Goal: Transaction & Acquisition: Purchase product/service

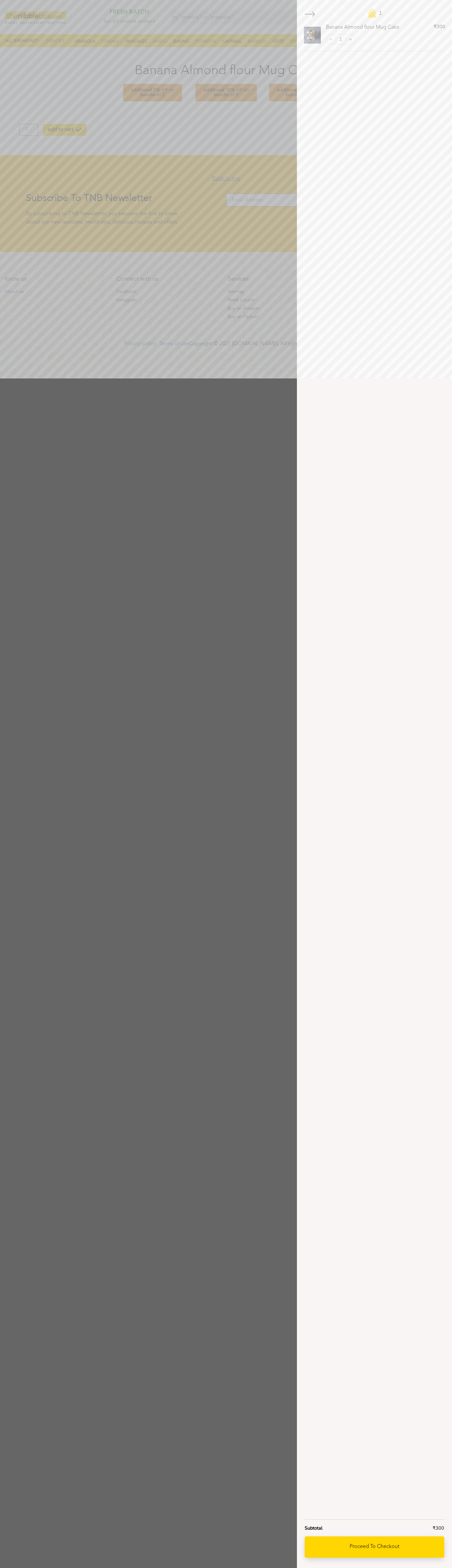
click at [374, 1547] on link "Proceed to checkout" at bounding box center [374, 1547] width 139 height 21
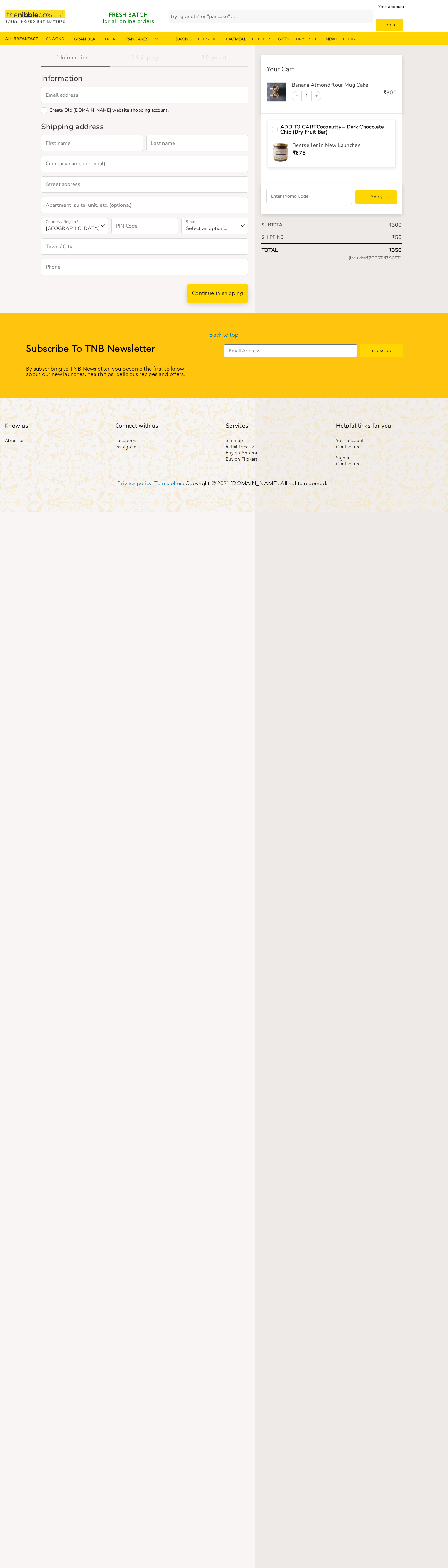
select select "MH"
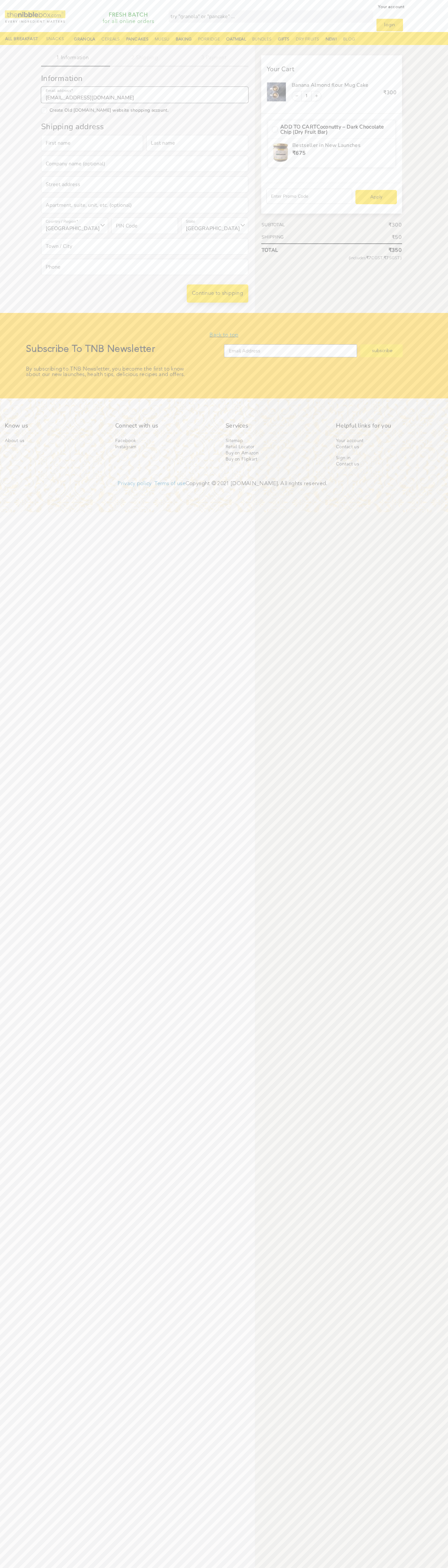
type input "[EMAIL_ADDRESS][DOMAIN_NAME]"
type input "Kaur"
checkbox input "true"
type input "Kaur"
type input "Sneha"
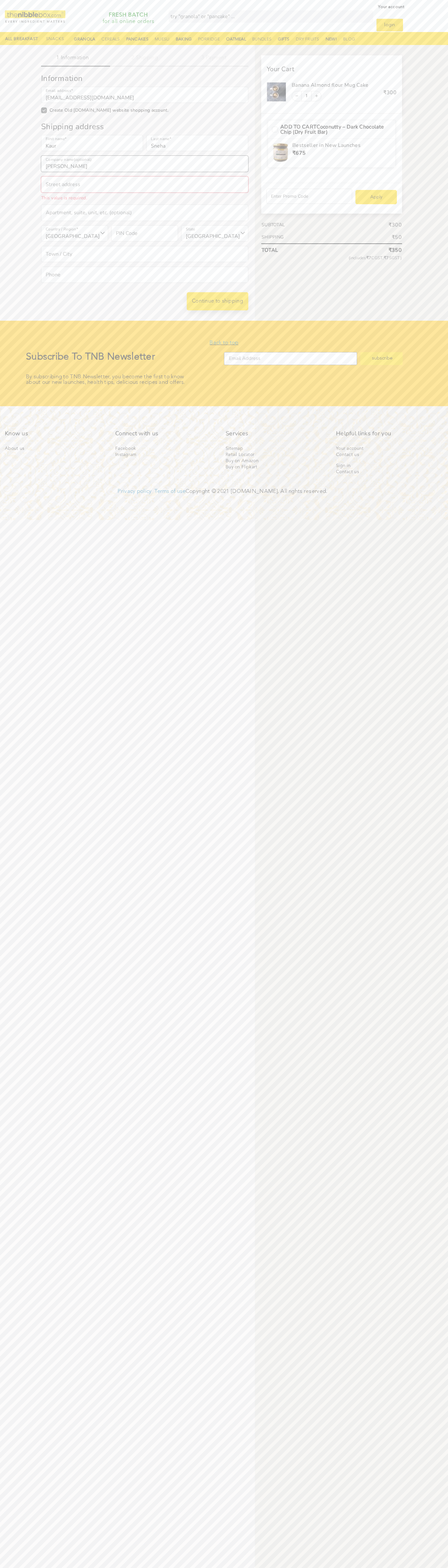
type input "[PERSON_NAME]"
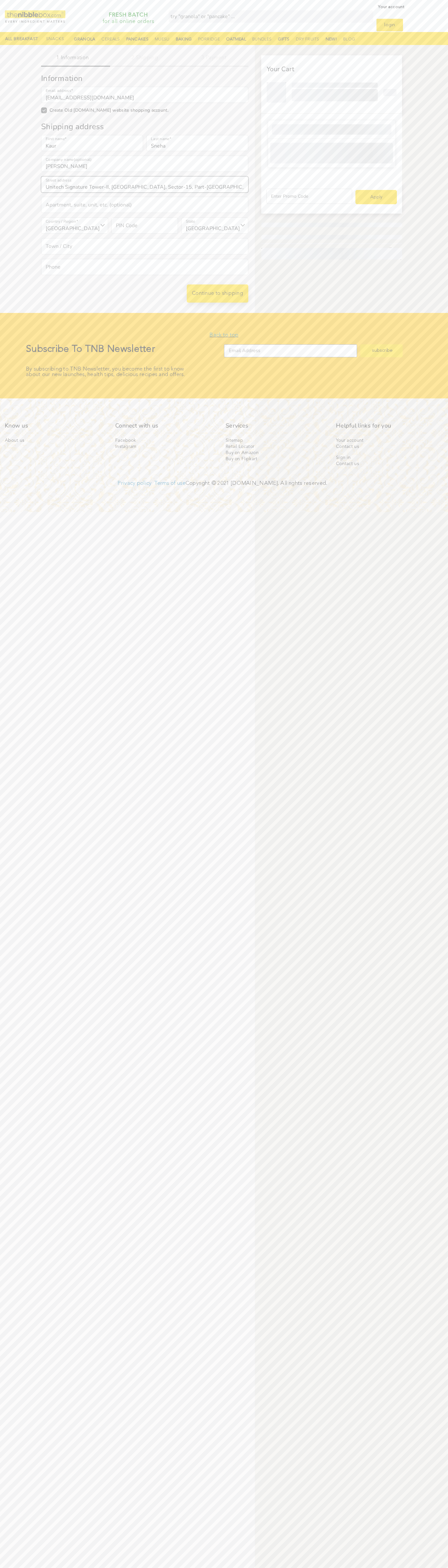
type input "Unitech Signature Tower-II, [GEOGRAPHIC_DATA], Sector-15, Part-[GEOGRAPHIC_DATA…"
type input "First floor"
type input "122001"
select select "HR"
type input "gurgaon"
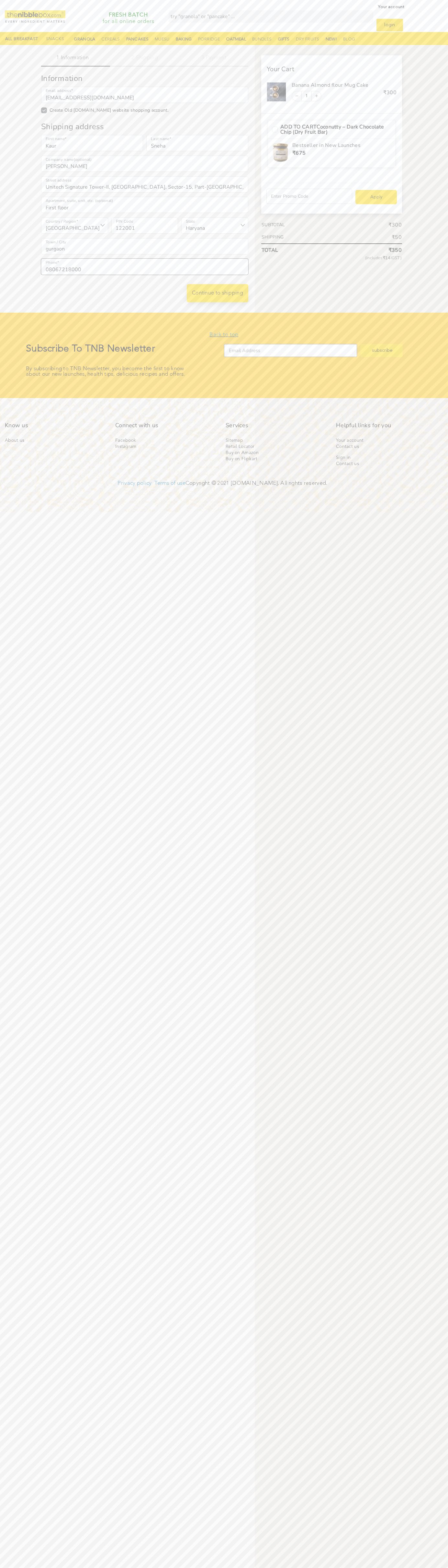
type input "08067218000"
type input "[EMAIL_ADDRESS][DOMAIN_NAME]"
click at [44, 111] on input "Create Old [DOMAIN_NAME] website shopping account." at bounding box center [44, 111] width 6 height 6
checkbox input "false"
click at [217, 293] on link "Continue to shipping" at bounding box center [217, 293] width 62 height 18
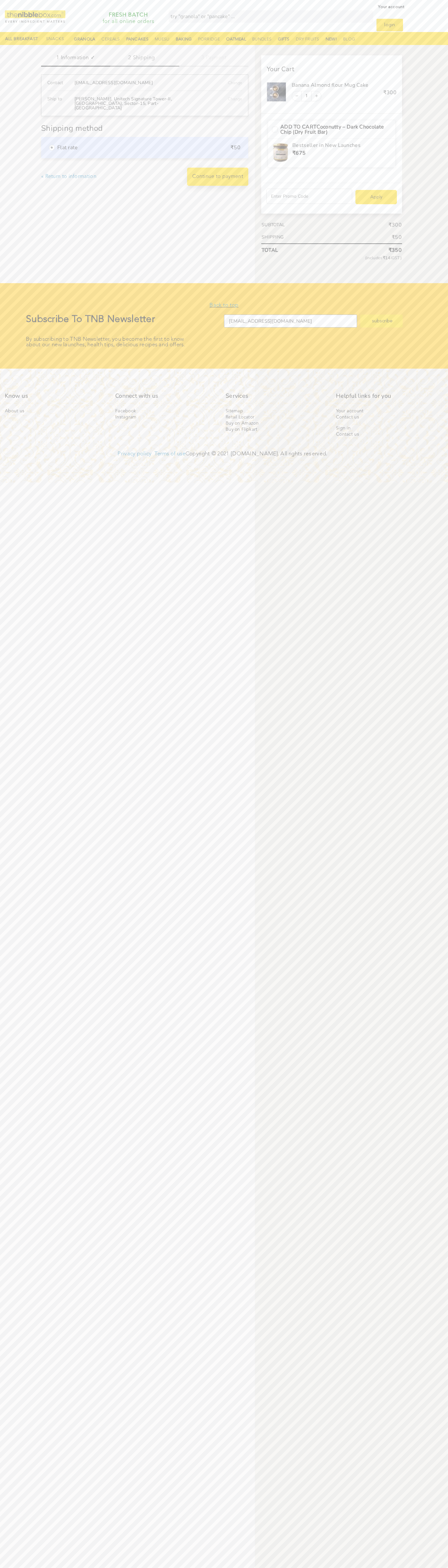
scroll to position [5, 0]
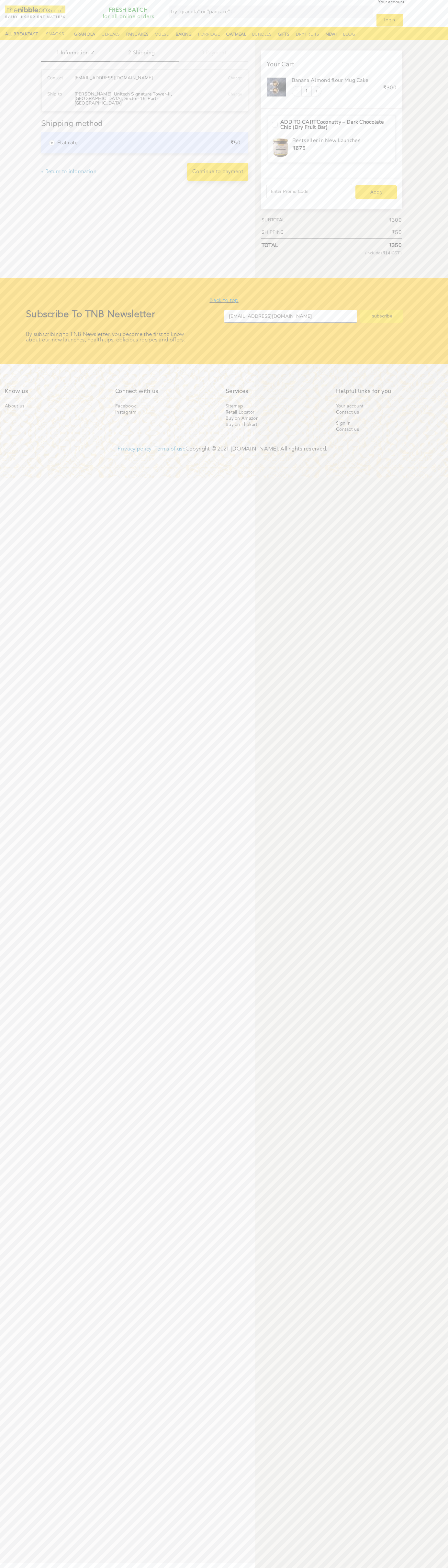
click at [218, 172] on link "Continue to payment" at bounding box center [217, 172] width 61 height 18
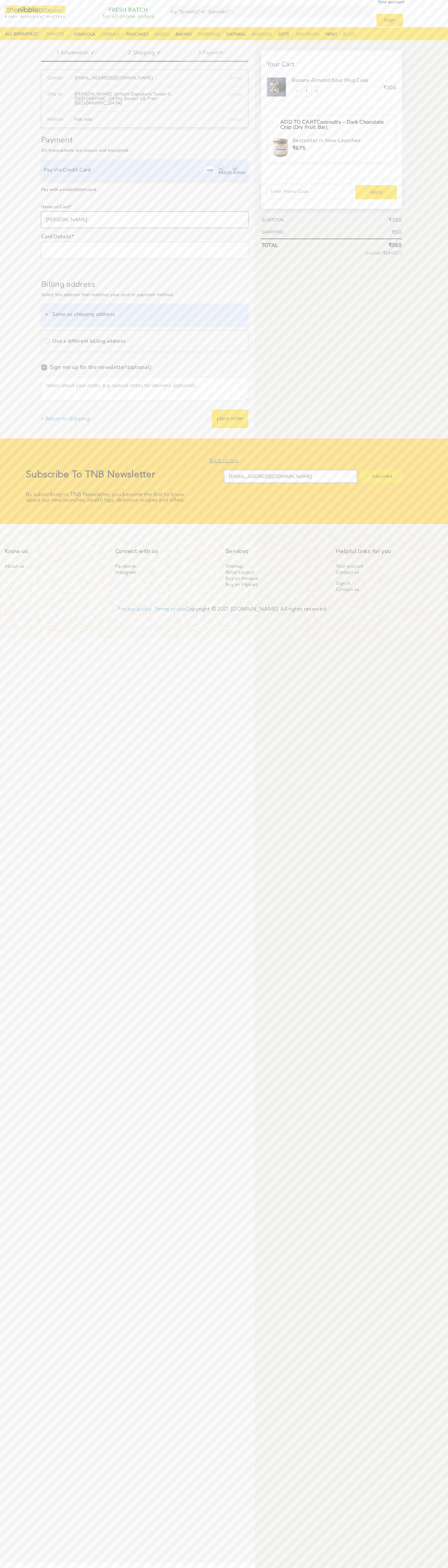
type input "[PERSON_NAME]"
